Goal: Task Accomplishment & Management: Use online tool/utility

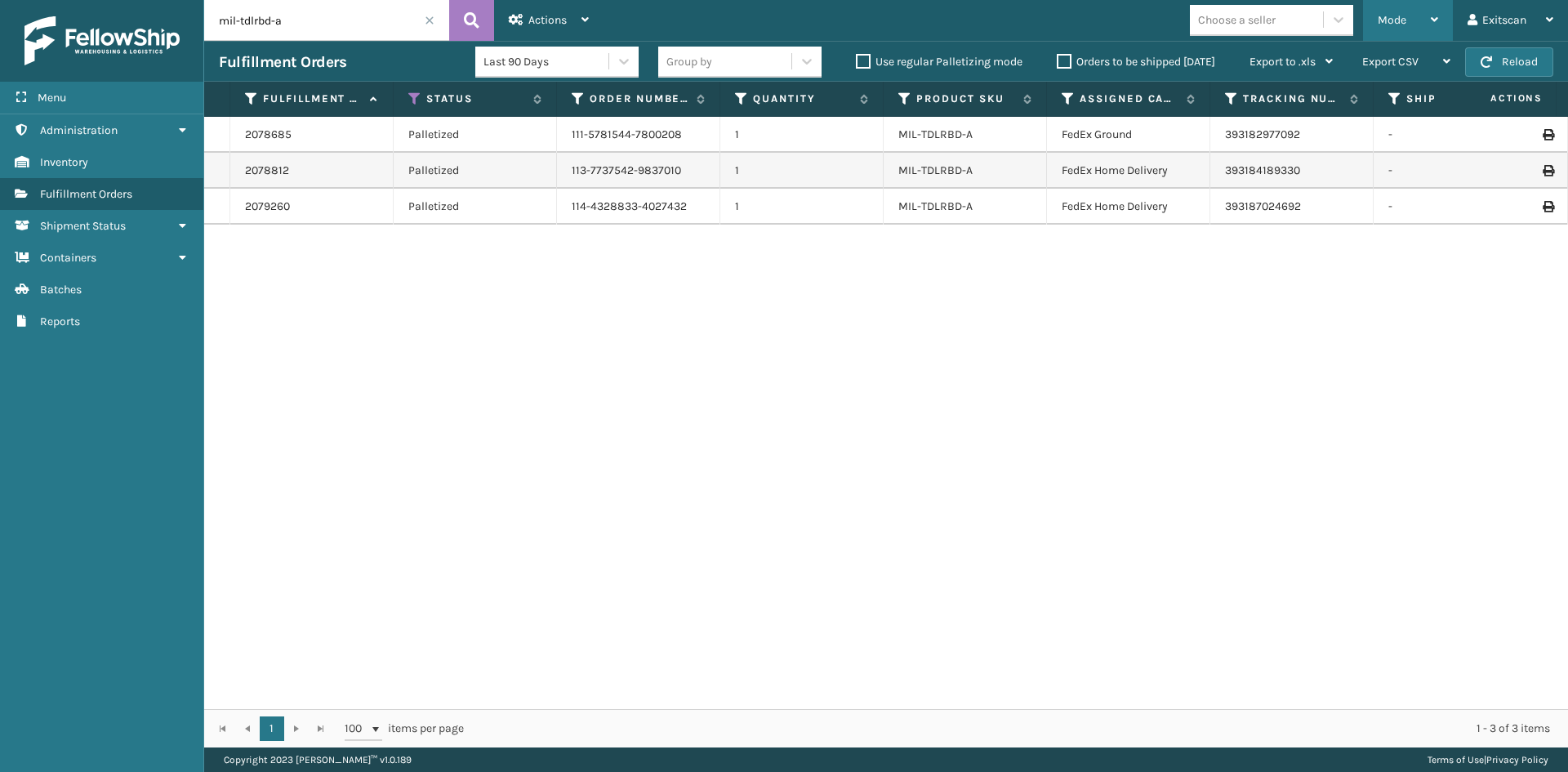
click at [1382, 8] on div "Mode" at bounding box center [1408, 20] width 60 height 41
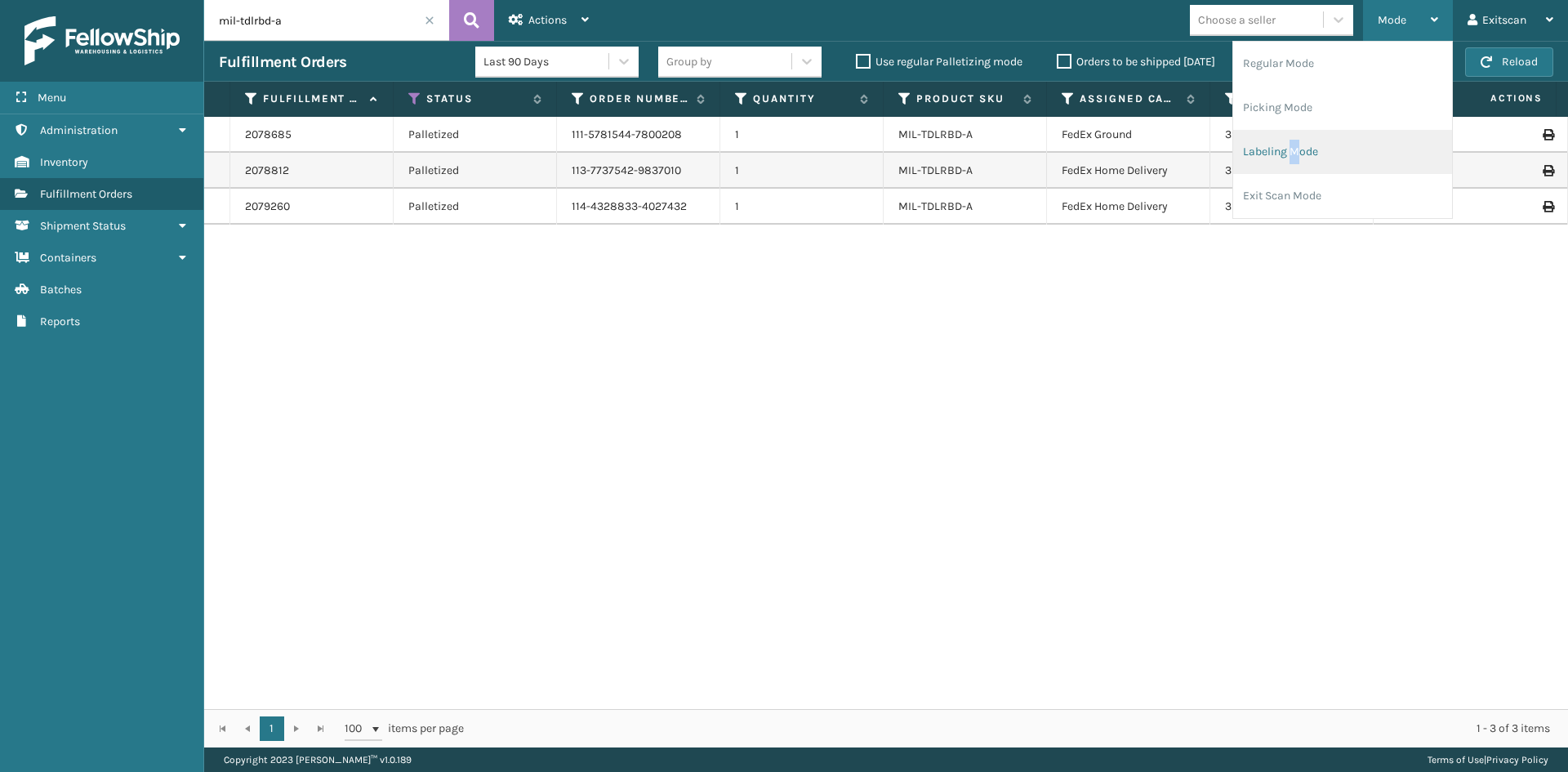
click at [1298, 144] on li "Labeling Mode" at bounding box center [1342, 152] width 219 height 44
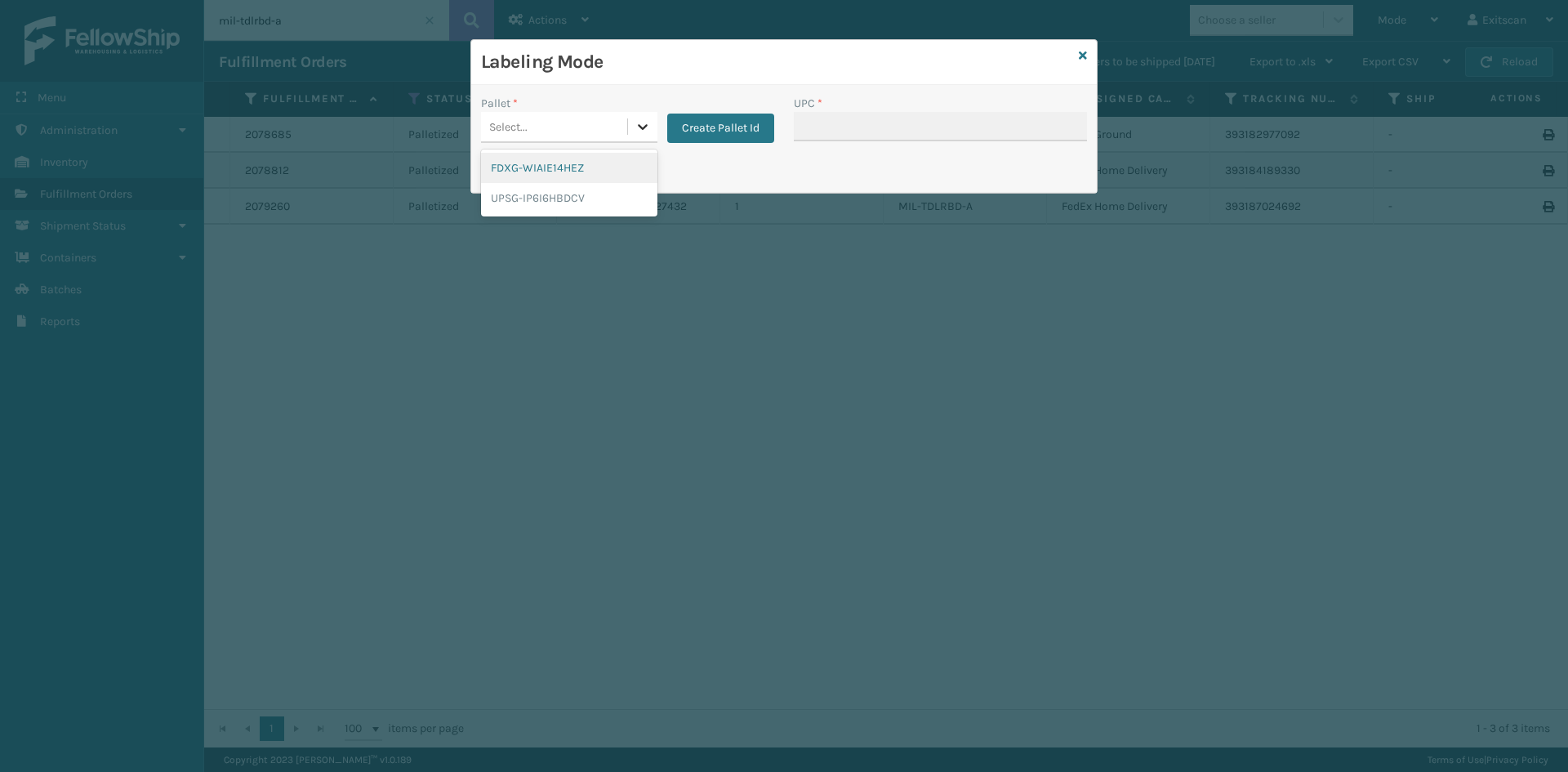
click at [635, 133] on icon at bounding box center [642, 126] width 16 height 16
click at [578, 202] on div "UPSG-IP6I6HBDCV" at bounding box center [569, 199] width 176 height 31
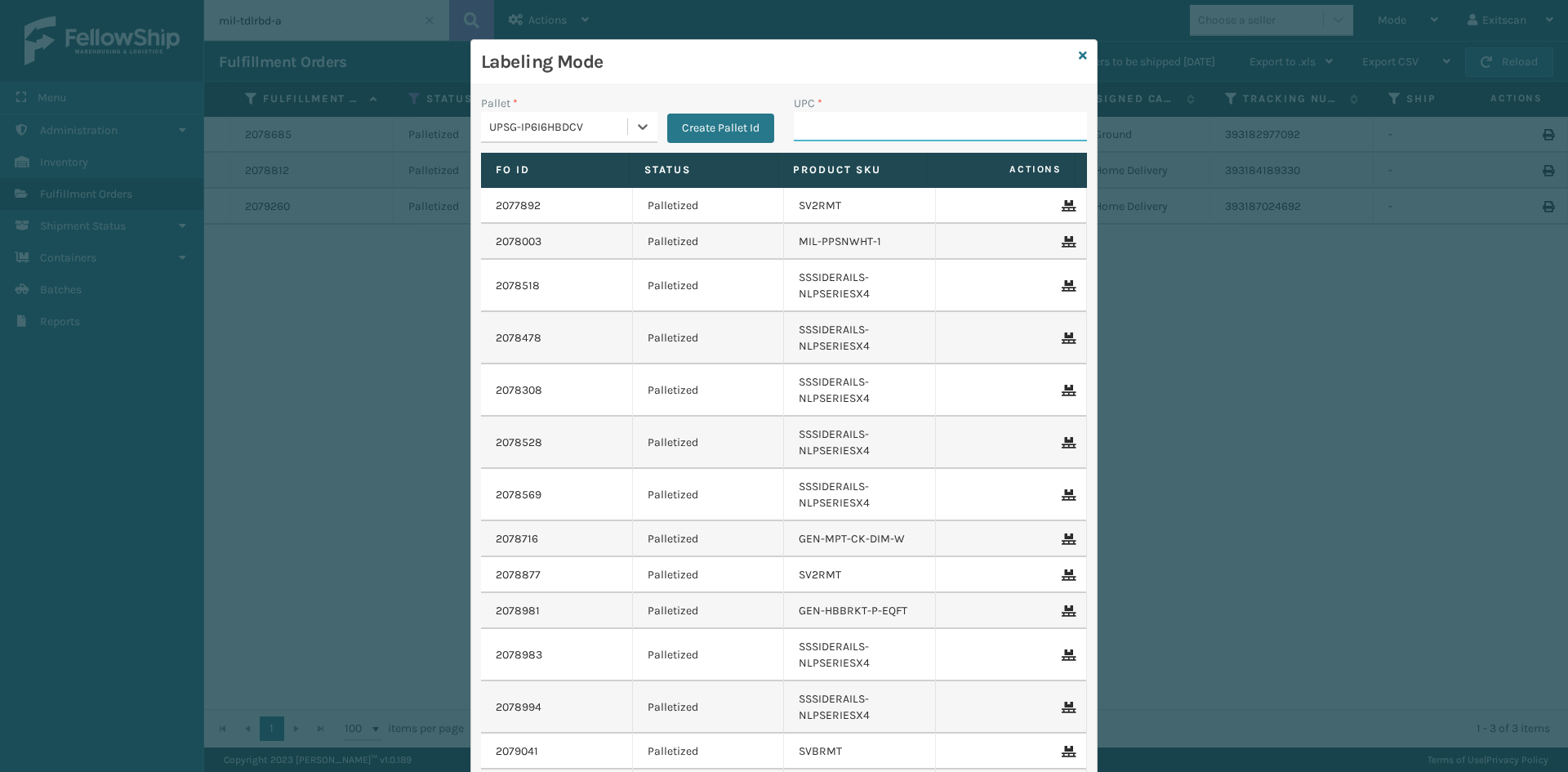
click at [926, 126] on input "UPC *" at bounding box center [940, 126] width 293 height 30
type input "SV1RMT"
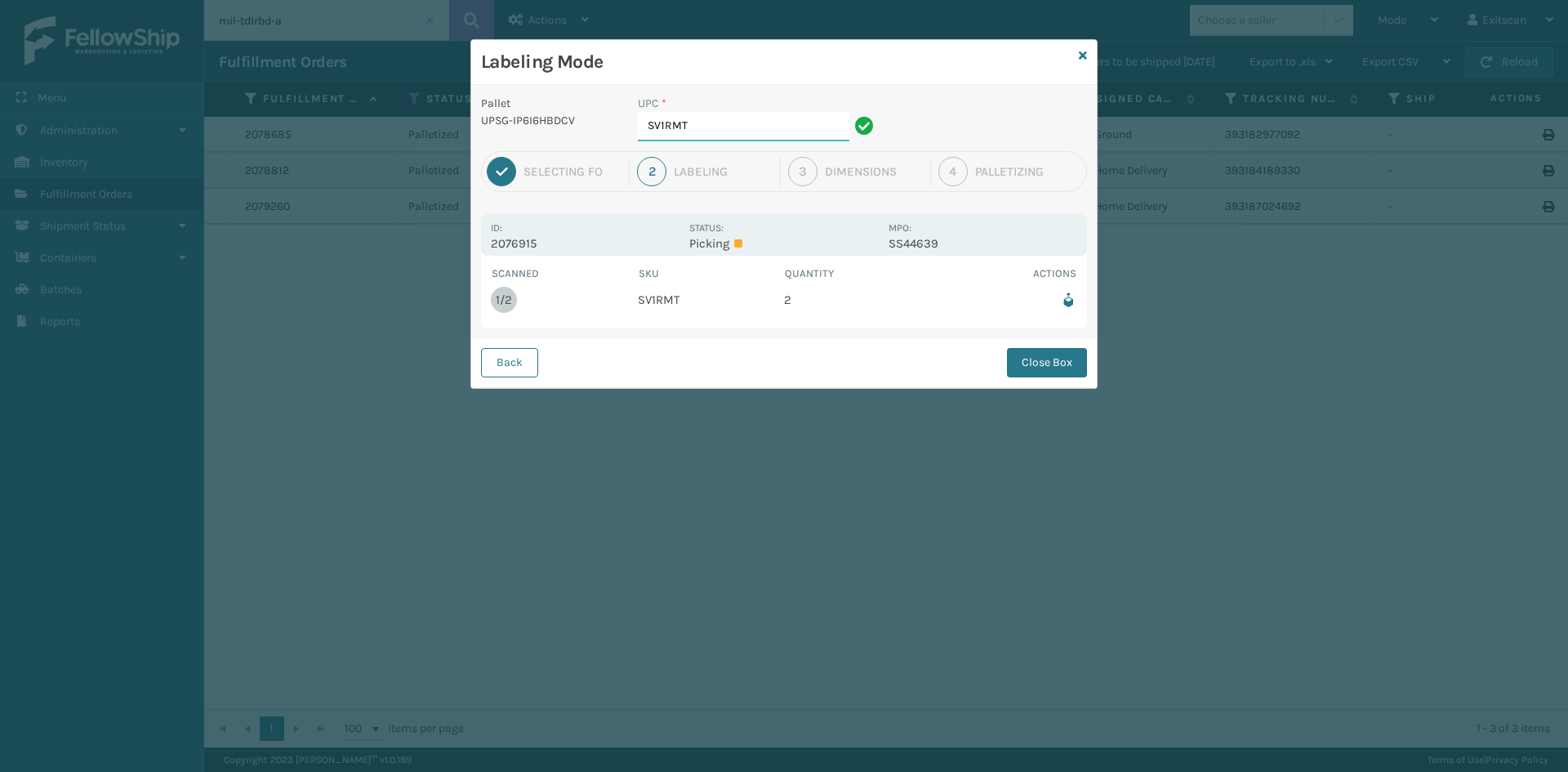
click at [711, 118] on input "SV1RMT" at bounding box center [743, 126] width 211 height 30
click at [1035, 364] on button "Close Box" at bounding box center [1046, 362] width 80 height 30
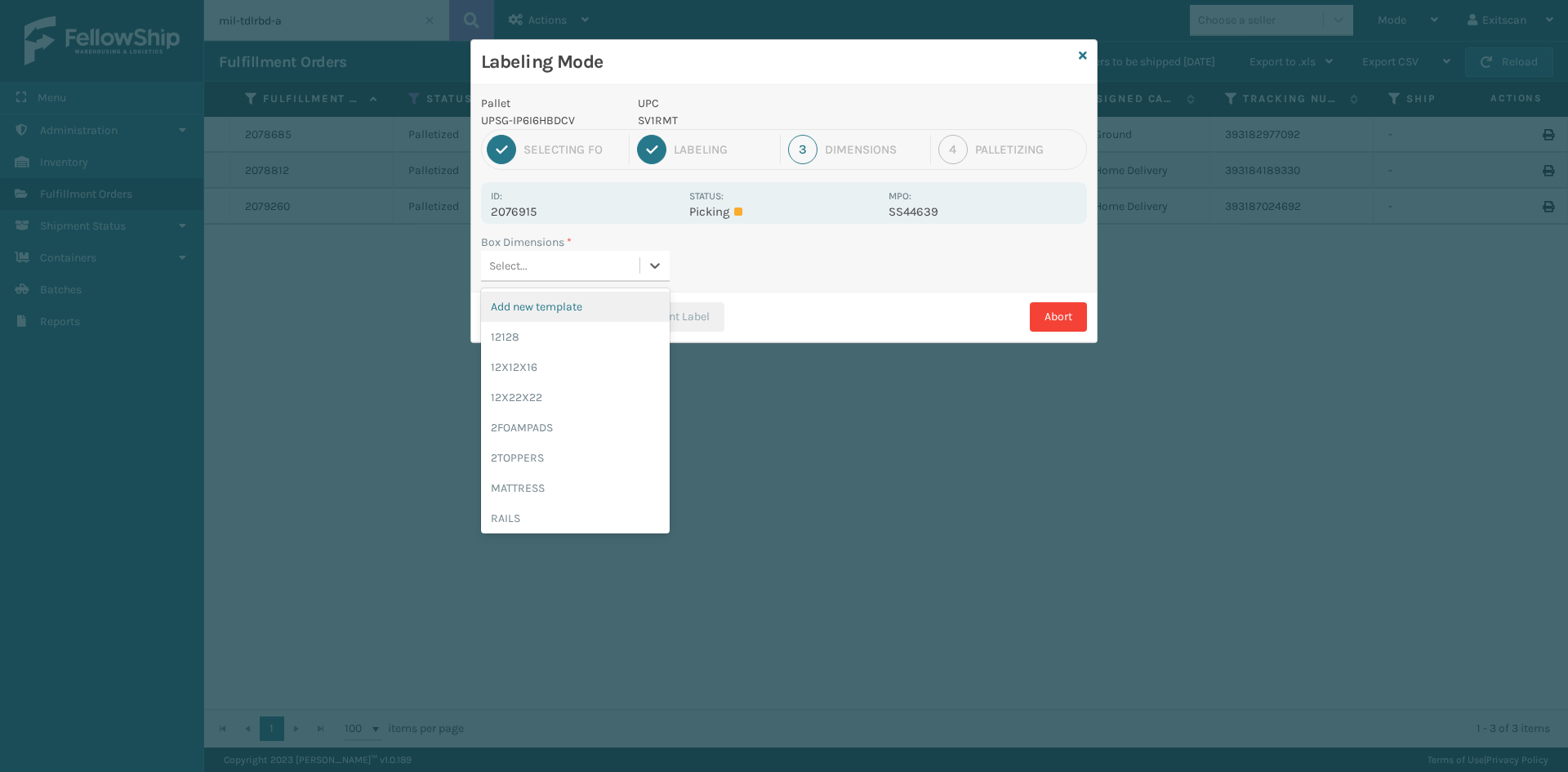
click at [633, 268] on div "Select..." at bounding box center [560, 266] width 159 height 27
click at [582, 344] on div "12128" at bounding box center [575, 337] width 188 height 31
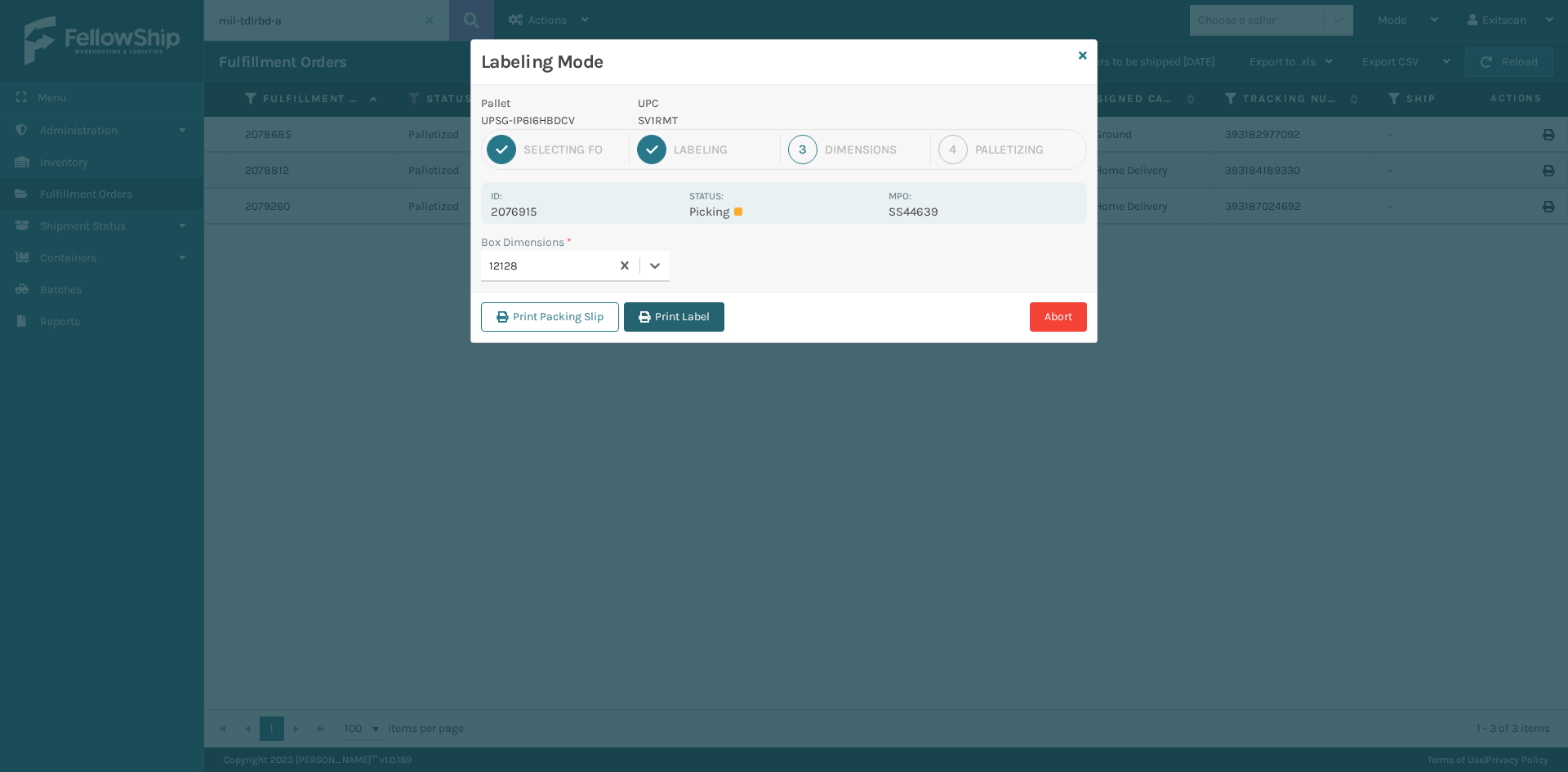
click at [680, 320] on button "Print Label" at bounding box center [674, 316] width 100 height 30
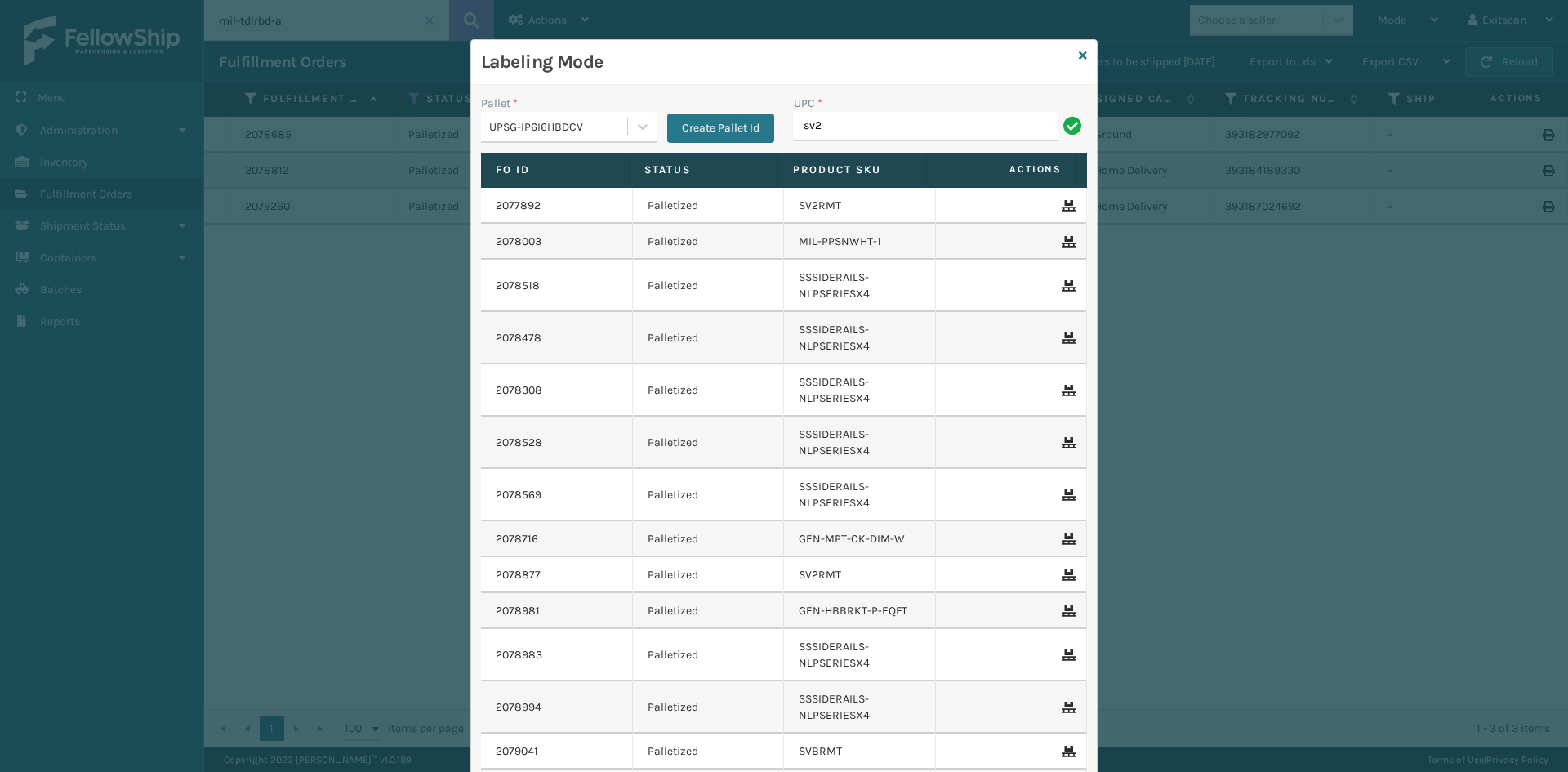
type input "SV2RMT"
type input "GEN-HBBRKT-EK-C-H-B-A"
type input "SSSIDERAILS-NLPSERIESX4"
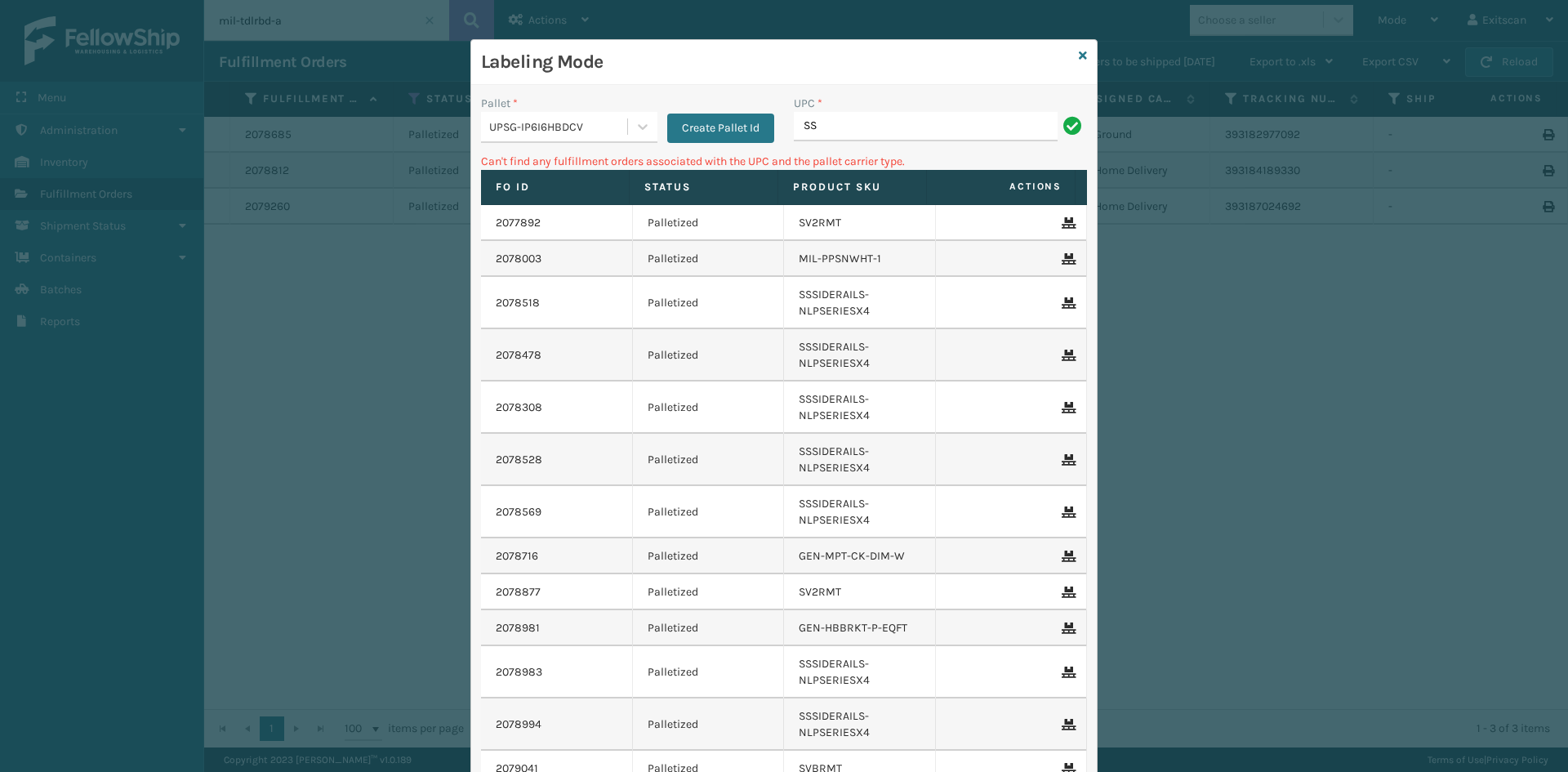
type input "S"
type input "SVS-REM-SLV-002"
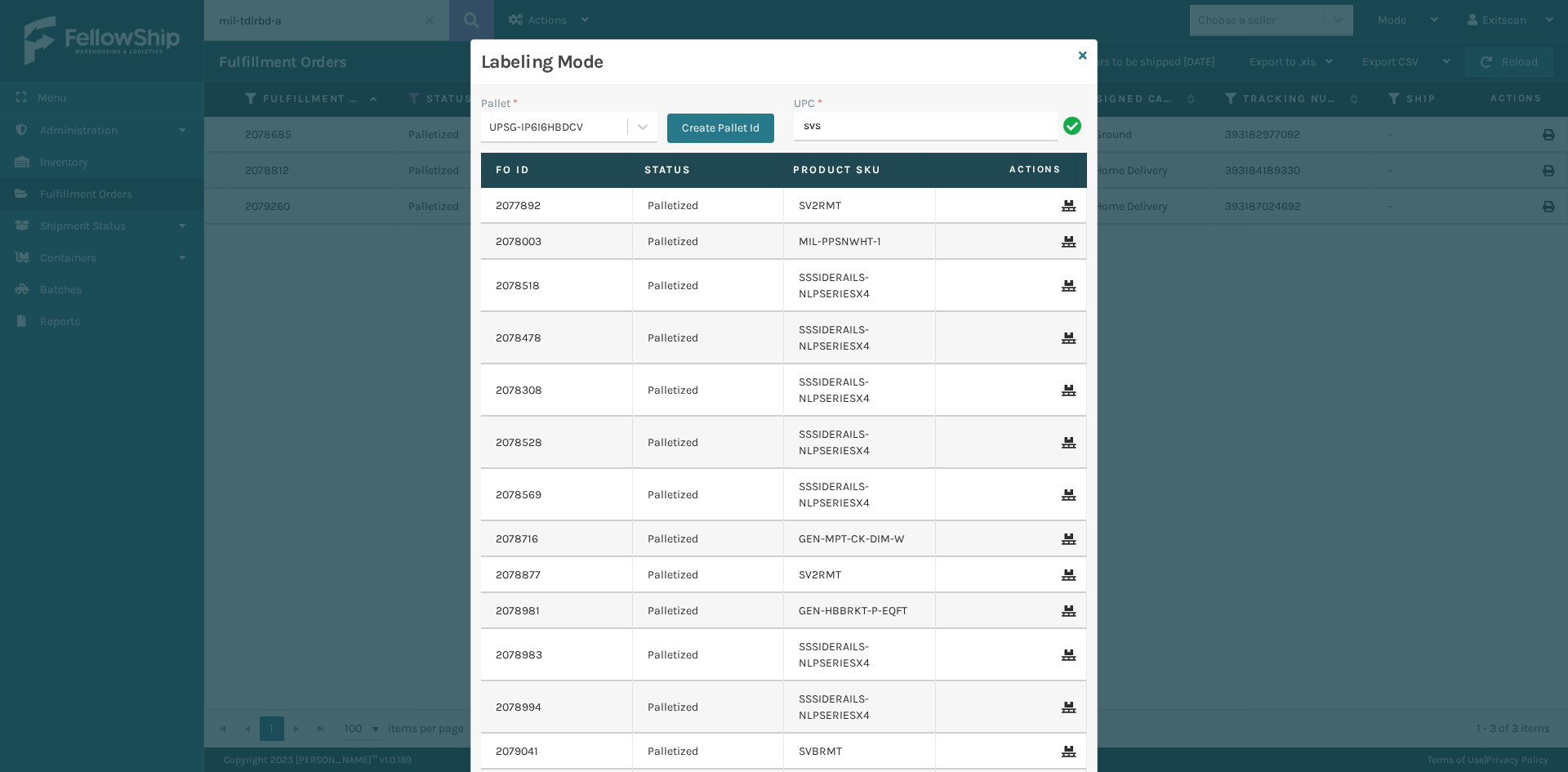
type input "SVS-REM-SLV-002"
type input "GEN-MPT-K-TC-W"
type input "ITSATSNDK"
type input "LONG-BOLTS"
type input "SSLEGS3INCH"
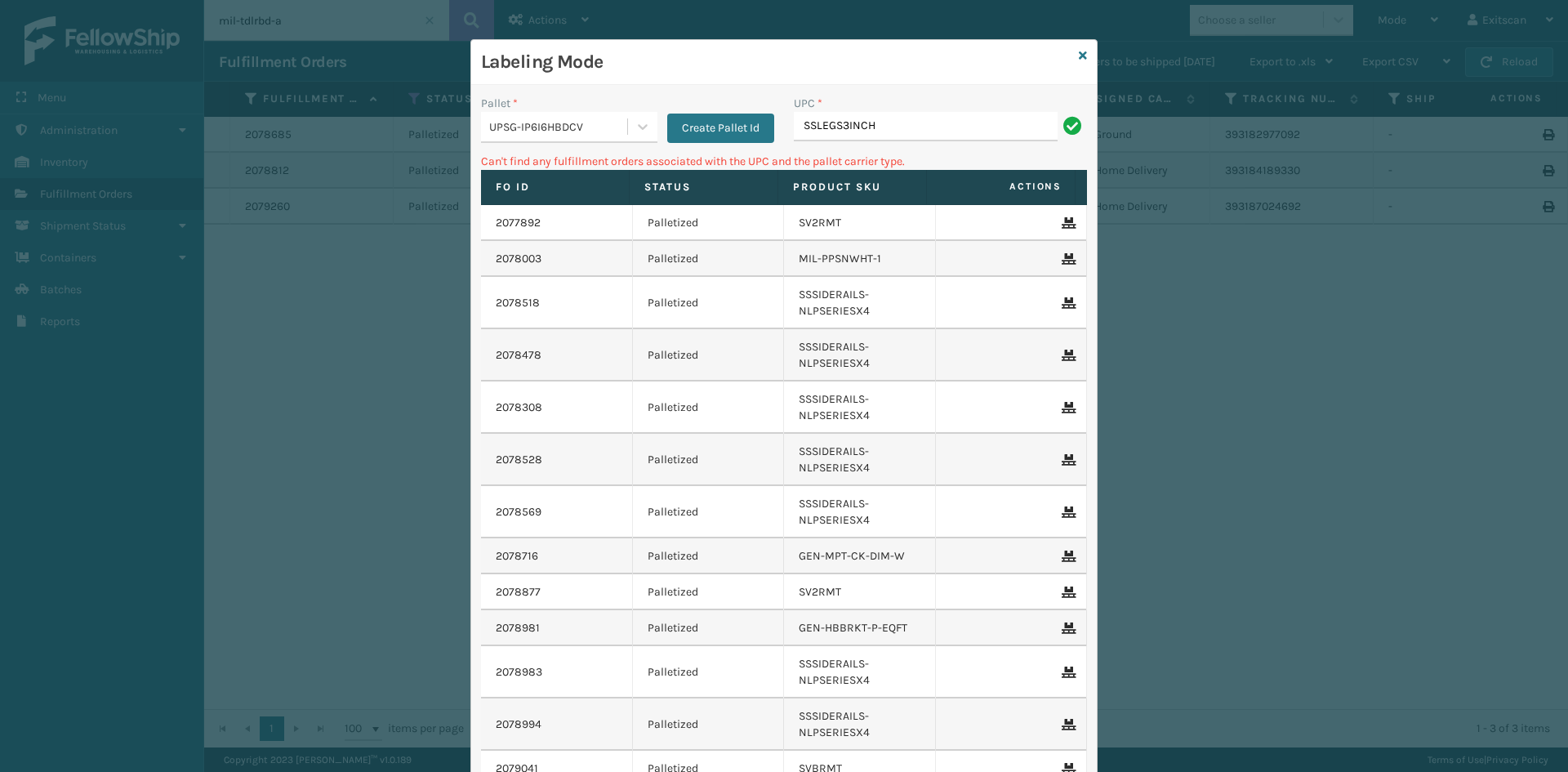
type input "SSLEGS3INCHg"
